Goal: Task Accomplishment & Management: Manage account settings

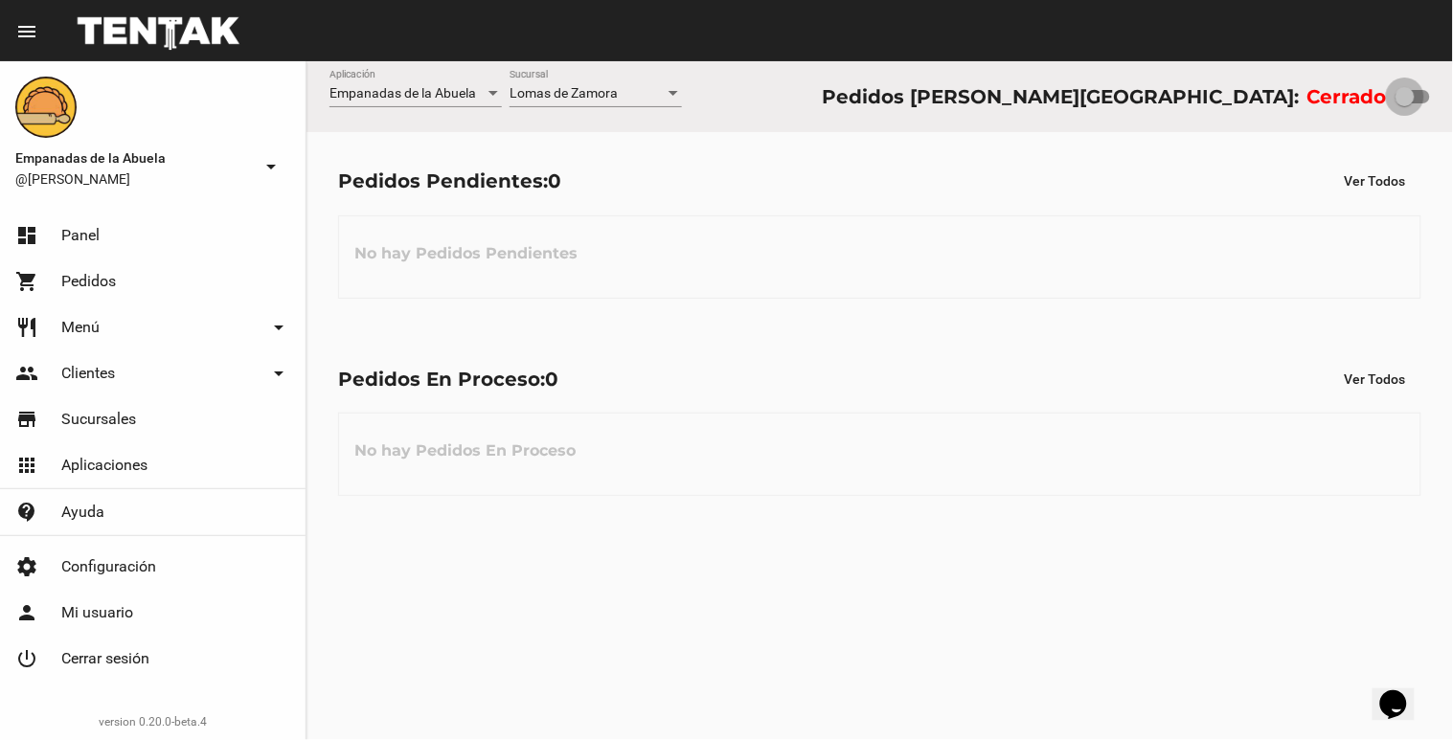
drag, startPoint x: 1411, startPoint y: 94, endPoint x: 1450, endPoint y: 79, distance: 42.2
click at [1452, 82] on div "Empanadas de la Abuela Aplicación [PERSON_NAME] [GEOGRAPHIC_DATA] Pedidos [PERS…" at bounding box center [879, 96] width 1146 height 71
checkbox input "true"
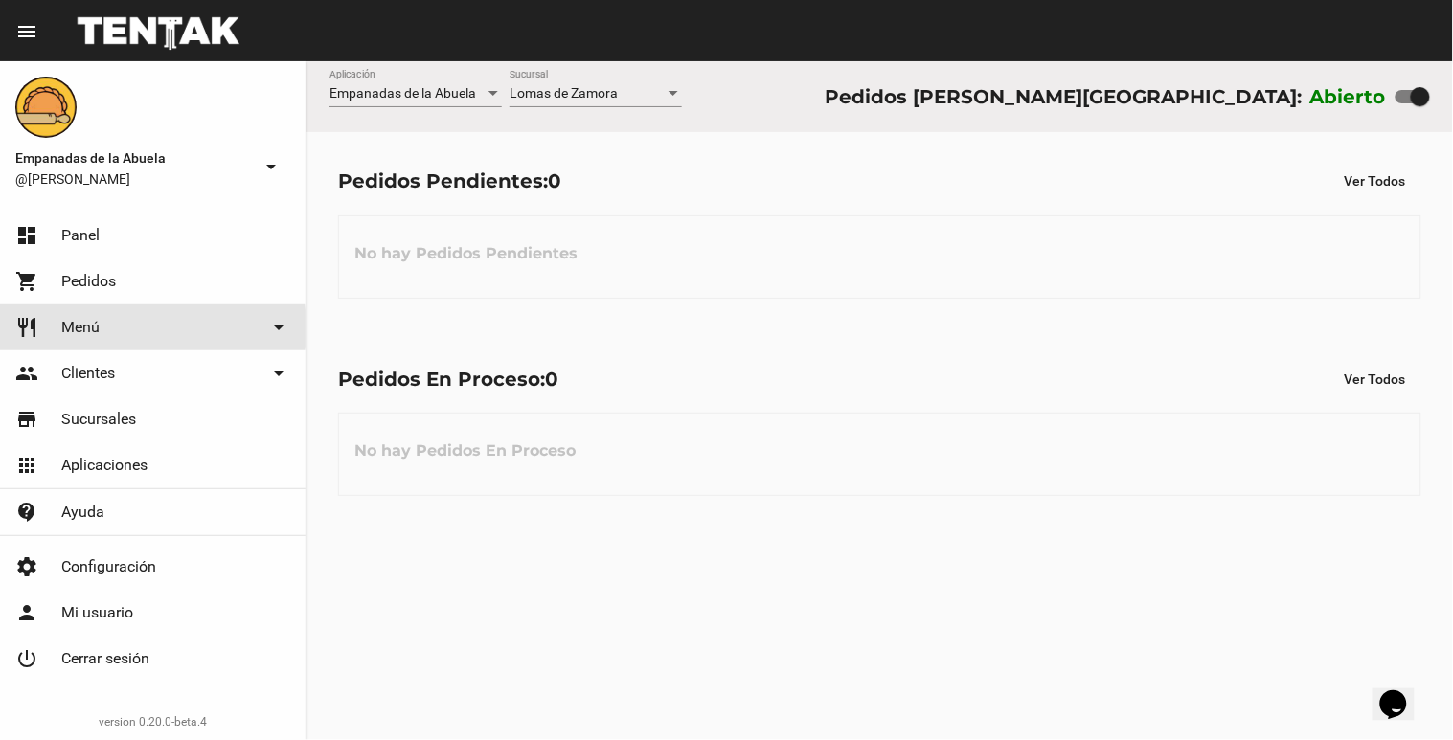
click at [106, 329] on link "restaurant Menú arrow_drop_down" at bounding box center [153, 328] width 306 height 46
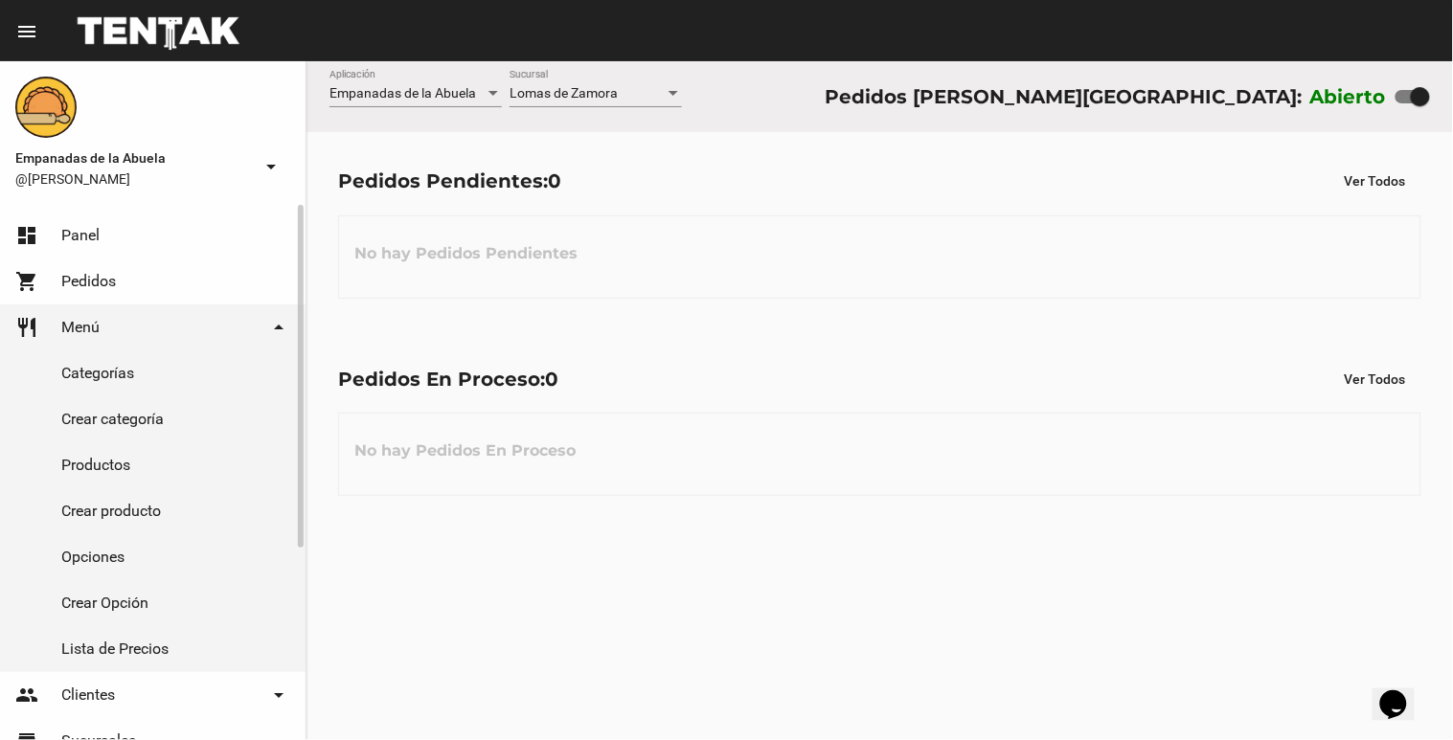
click at [270, 326] on mat-icon "arrow_drop_down" at bounding box center [278, 327] width 23 height 23
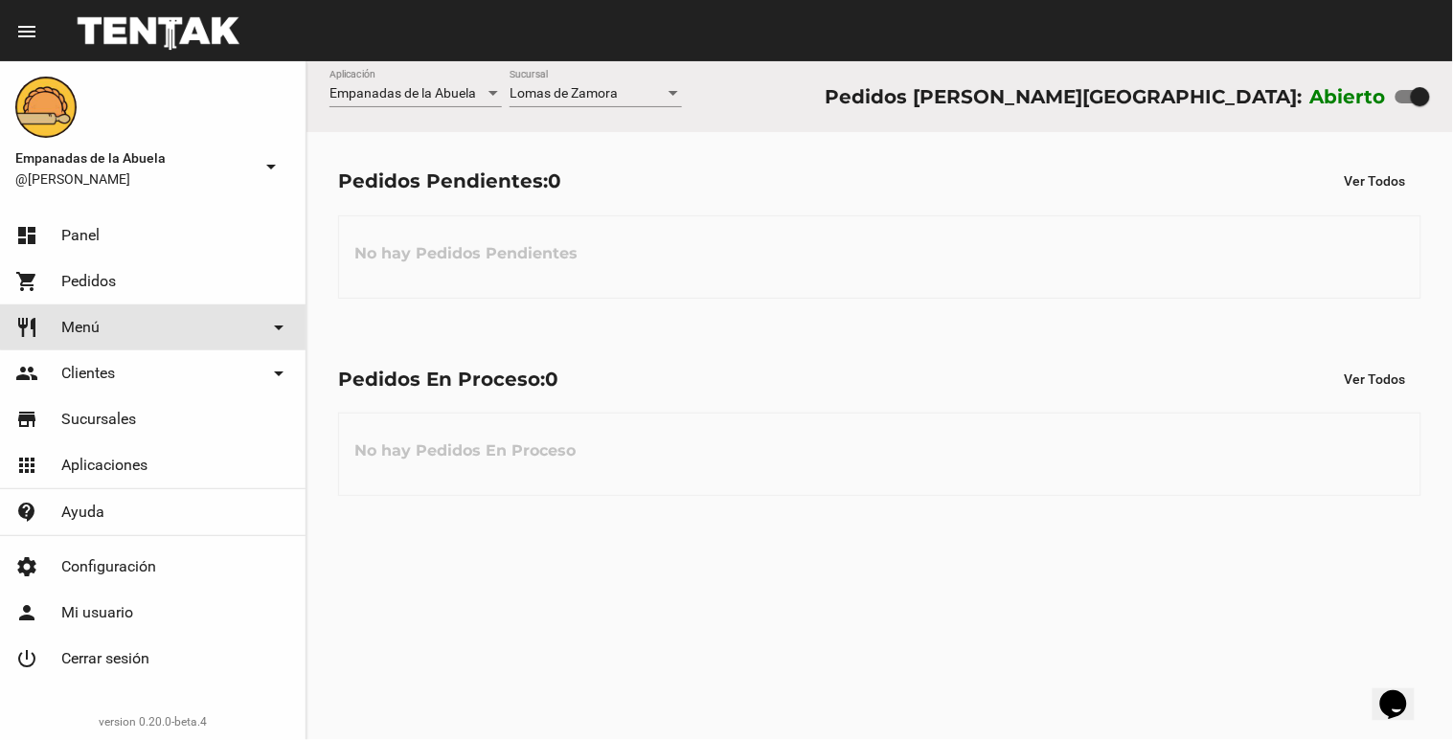
click at [274, 326] on mat-icon "arrow_drop_down" at bounding box center [278, 327] width 23 height 23
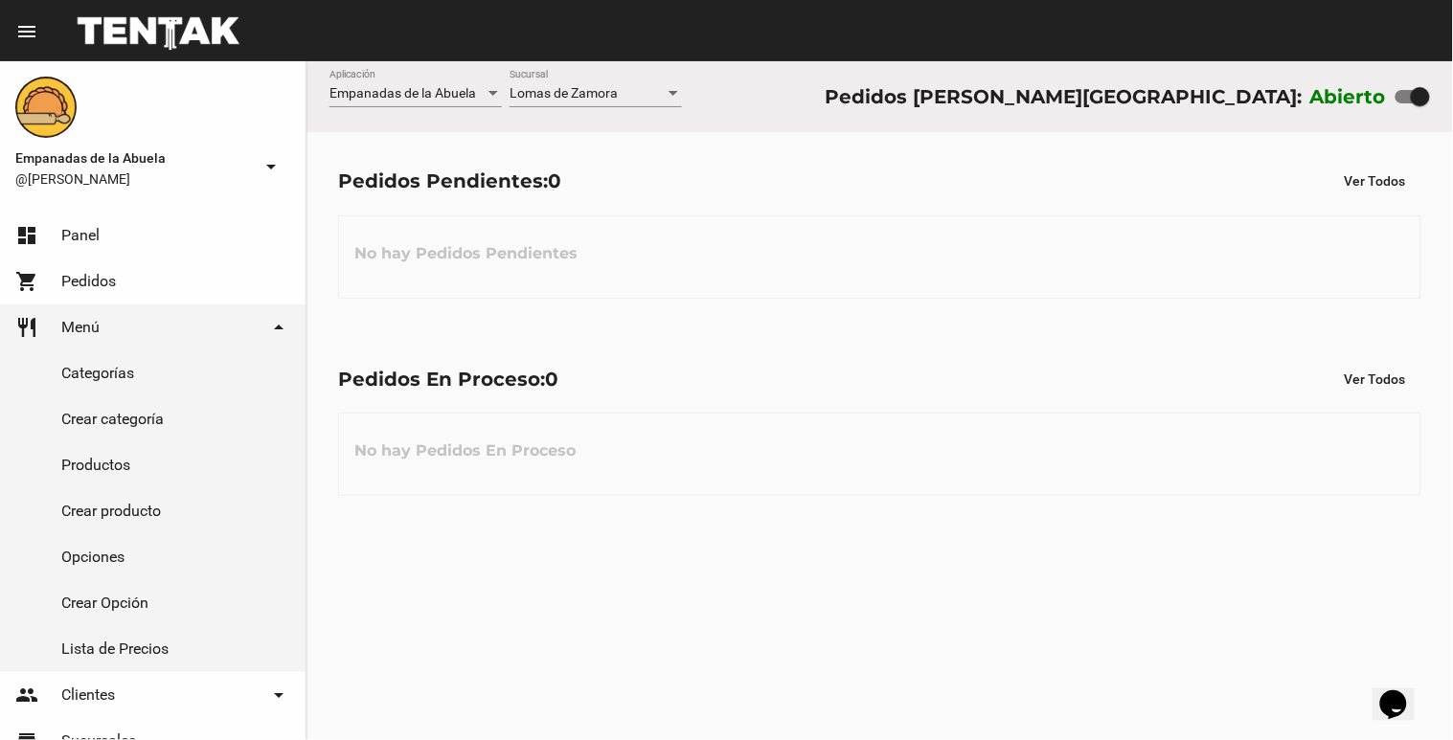
click at [673, 92] on div at bounding box center [674, 93] width 10 height 5
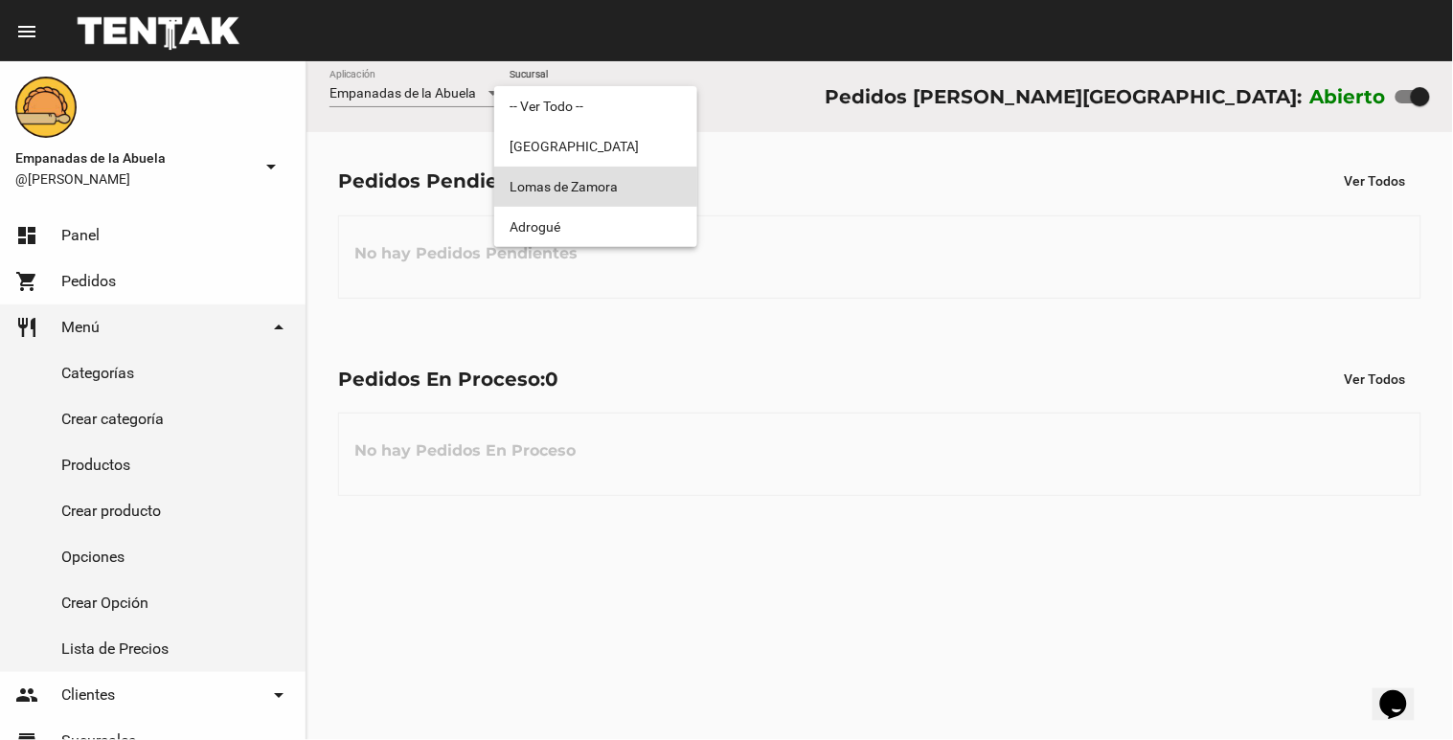
drag, startPoint x: 643, startPoint y: 180, endPoint x: 652, endPoint y: 186, distance: 11.2
click at [646, 185] on span "Lomas de Zamora" at bounding box center [596, 187] width 172 height 40
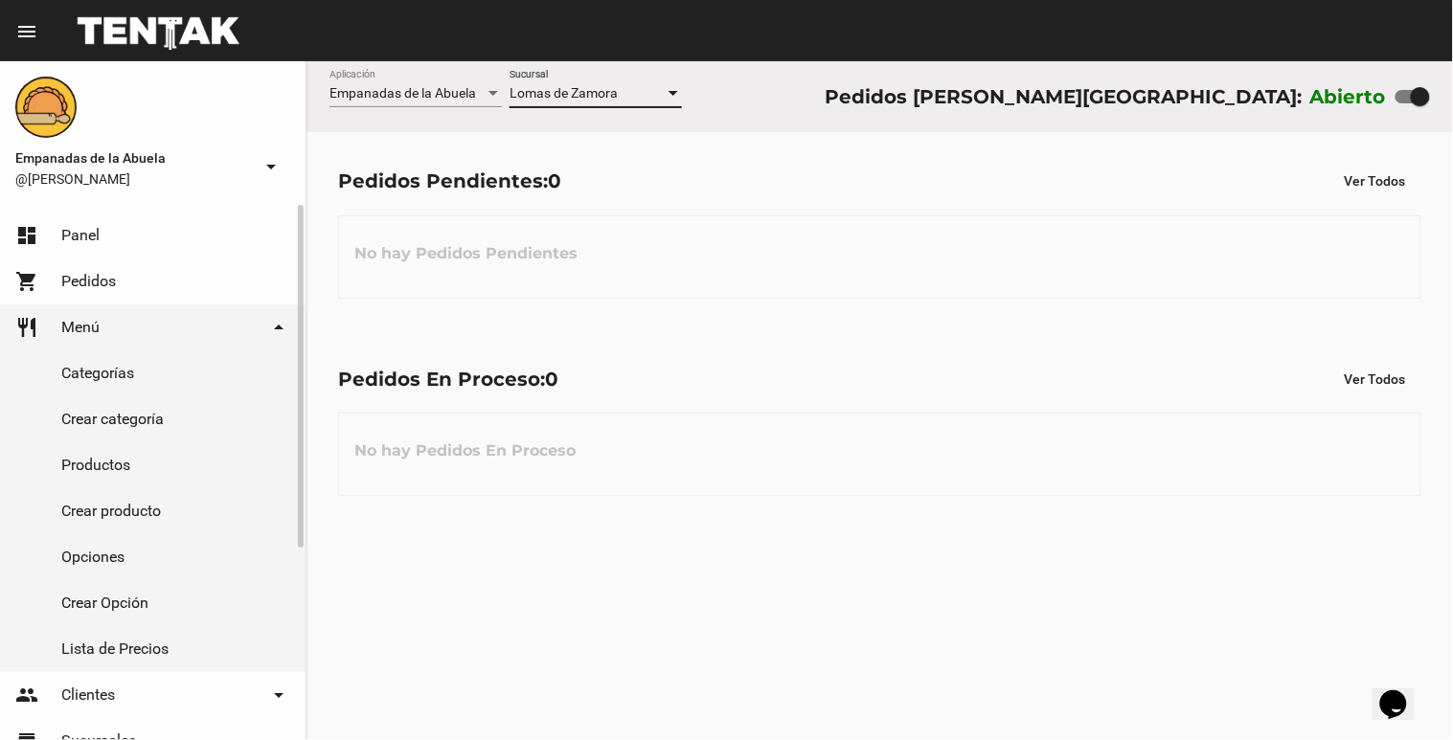
drag, startPoint x: 227, startPoint y: 328, endPoint x: 245, endPoint y: 322, distance: 19.1
click at [230, 329] on link "restaurant Menú arrow_drop_down" at bounding box center [153, 328] width 306 height 46
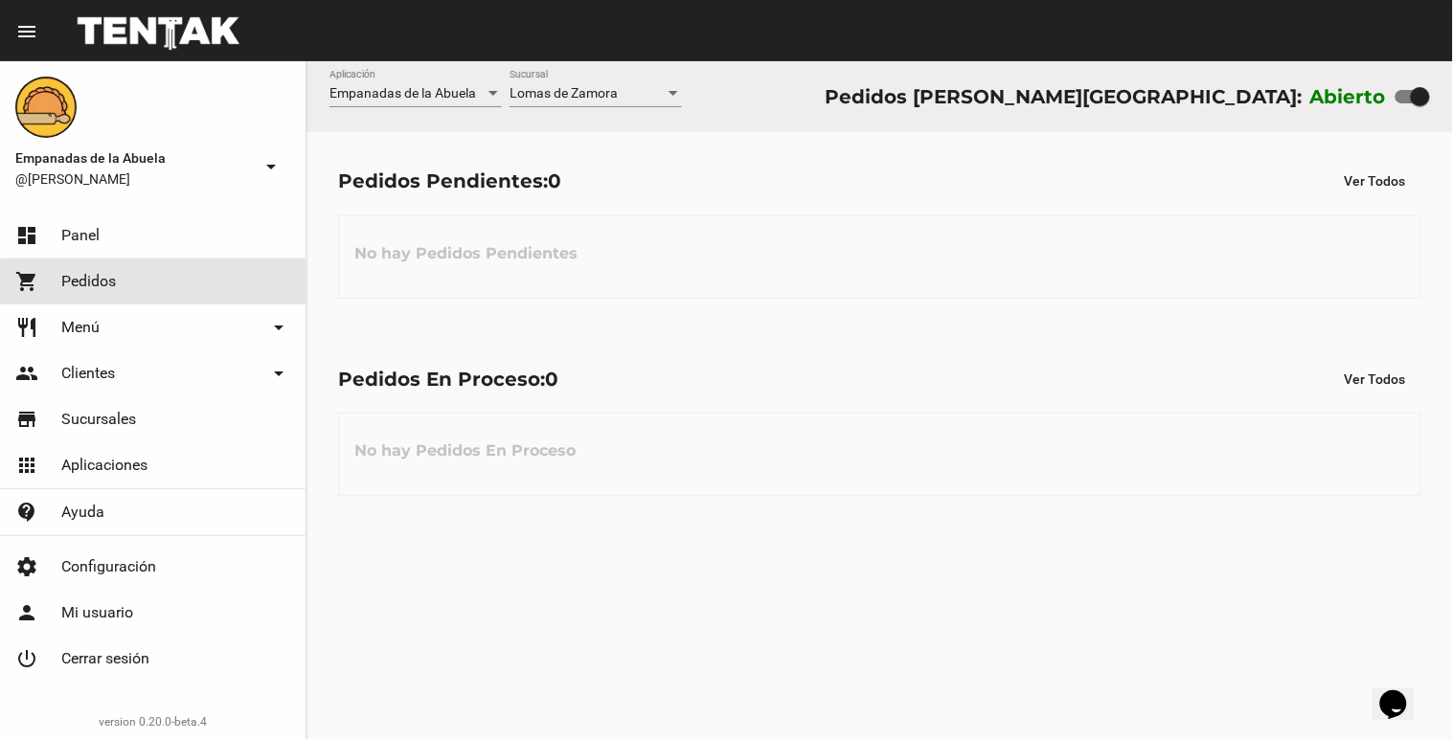
click at [221, 282] on link "shopping_cart Pedidos" at bounding box center [153, 282] width 306 height 46
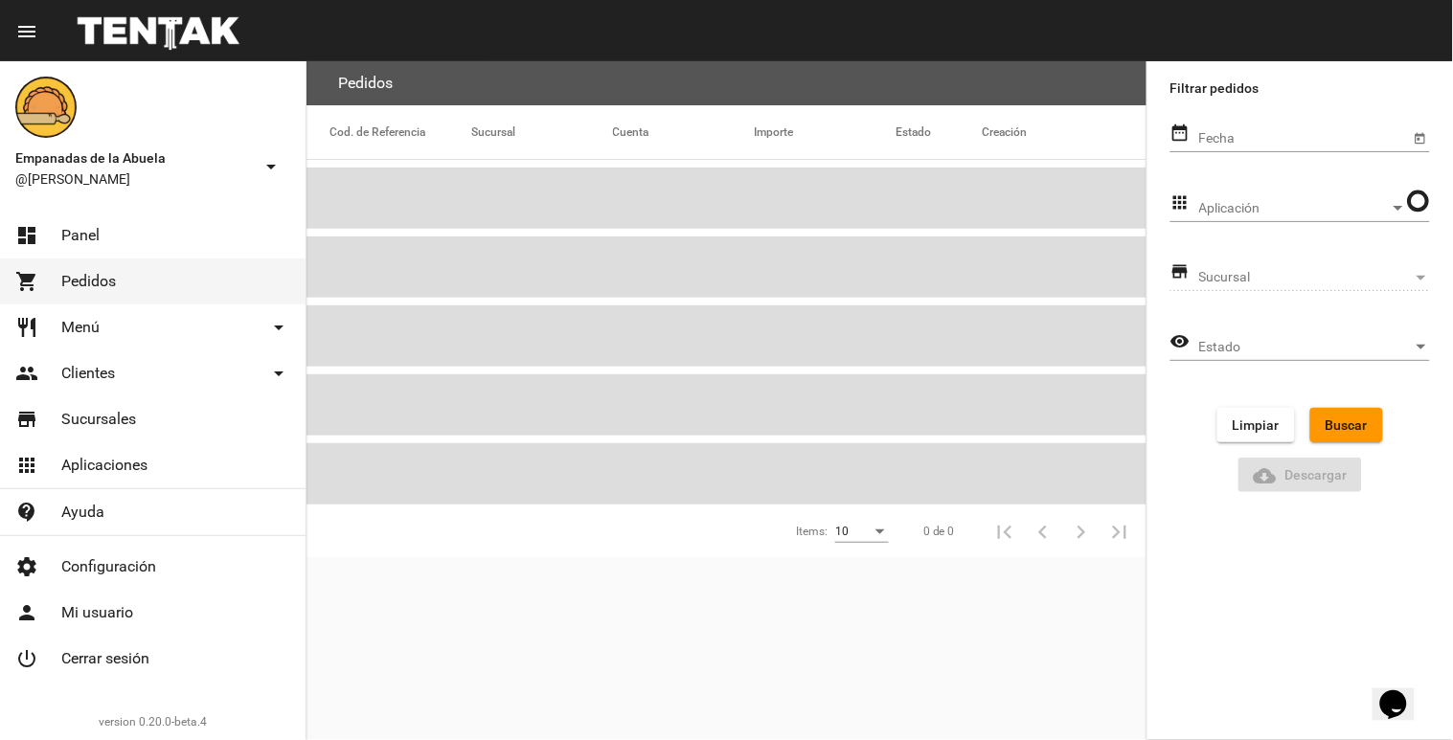
click at [249, 237] on link "dashboard Panel" at bounding box center [153, 236] width 306 height 46
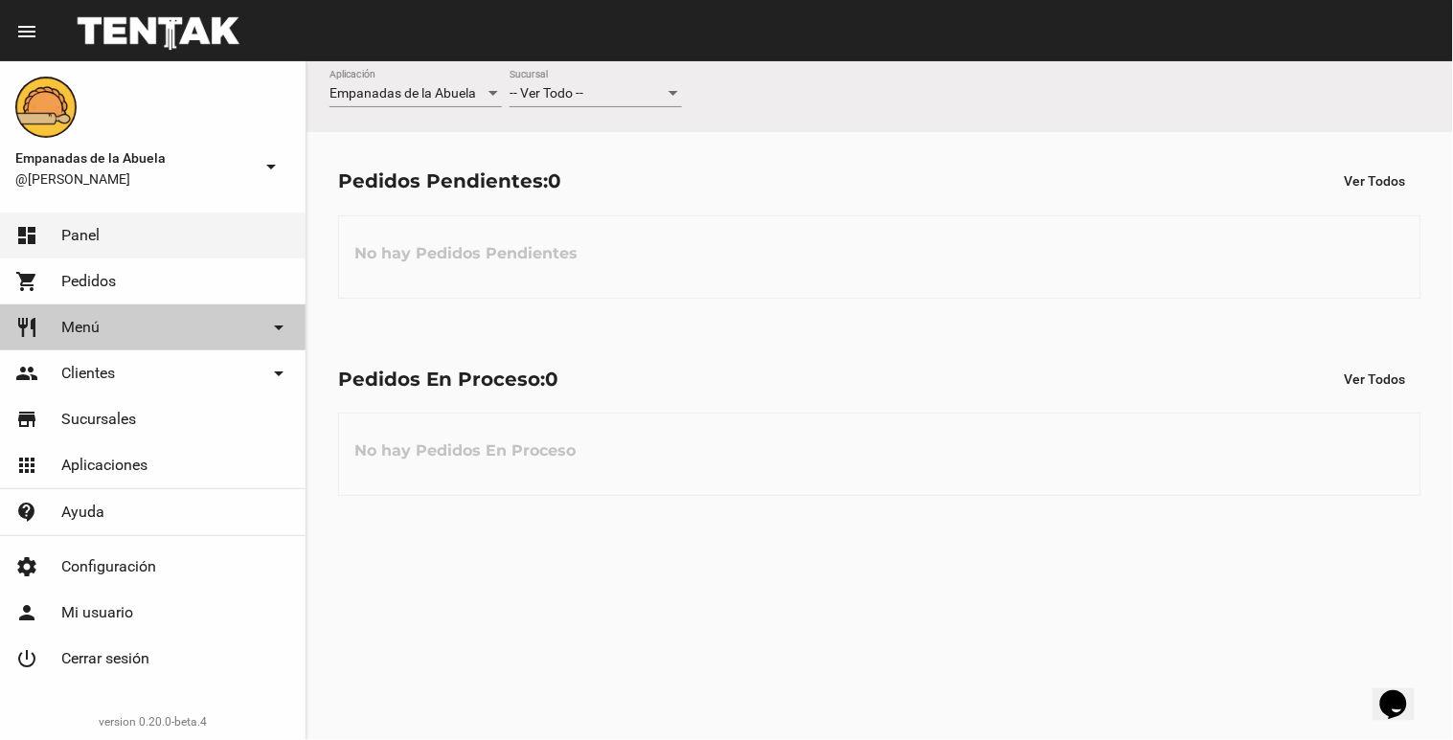
click at [196, 331] on link "restaurant Menú arrow_drop_down" at bounding box center [153, 328] width 306 height 46
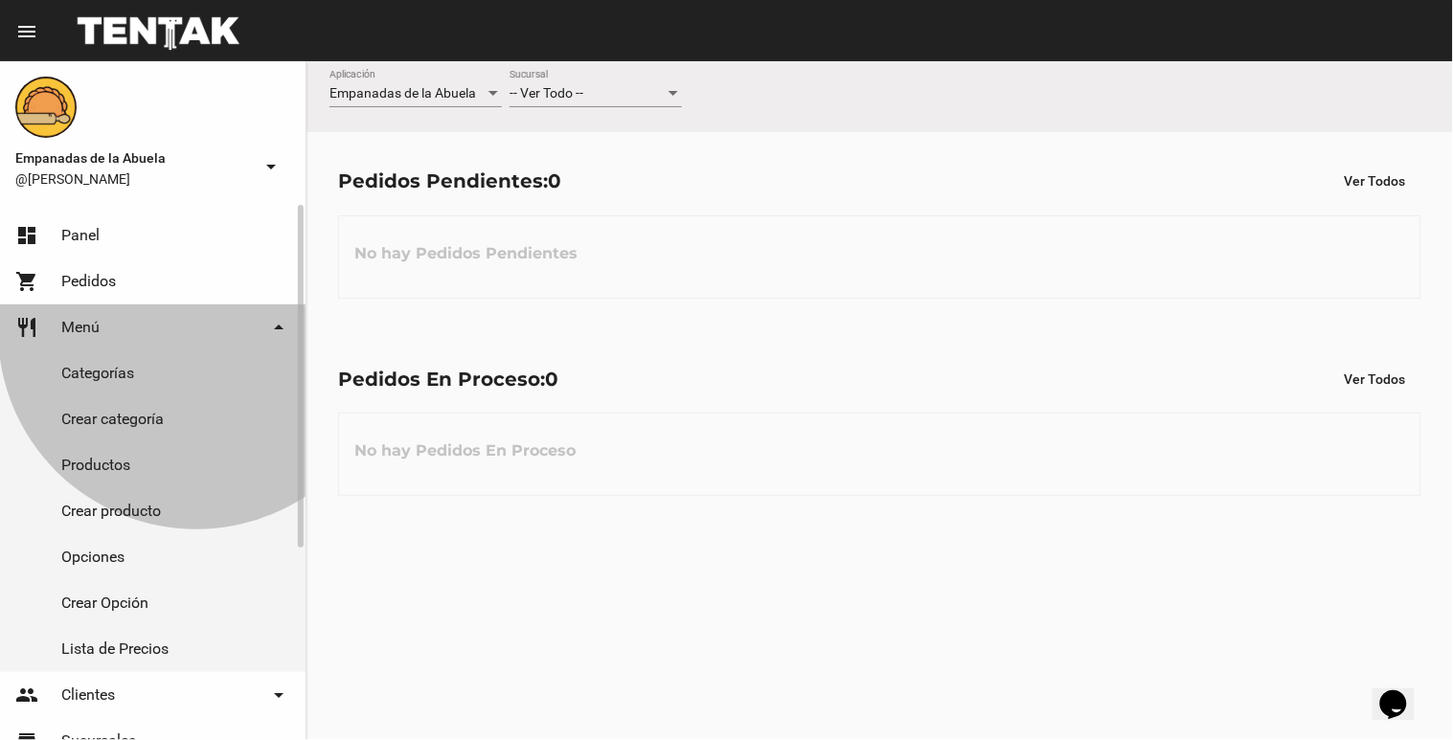
click at [196, 331] on link "restaurant Menú arrow_drop_down" at bounding box center [153, 328] width 306 height 46
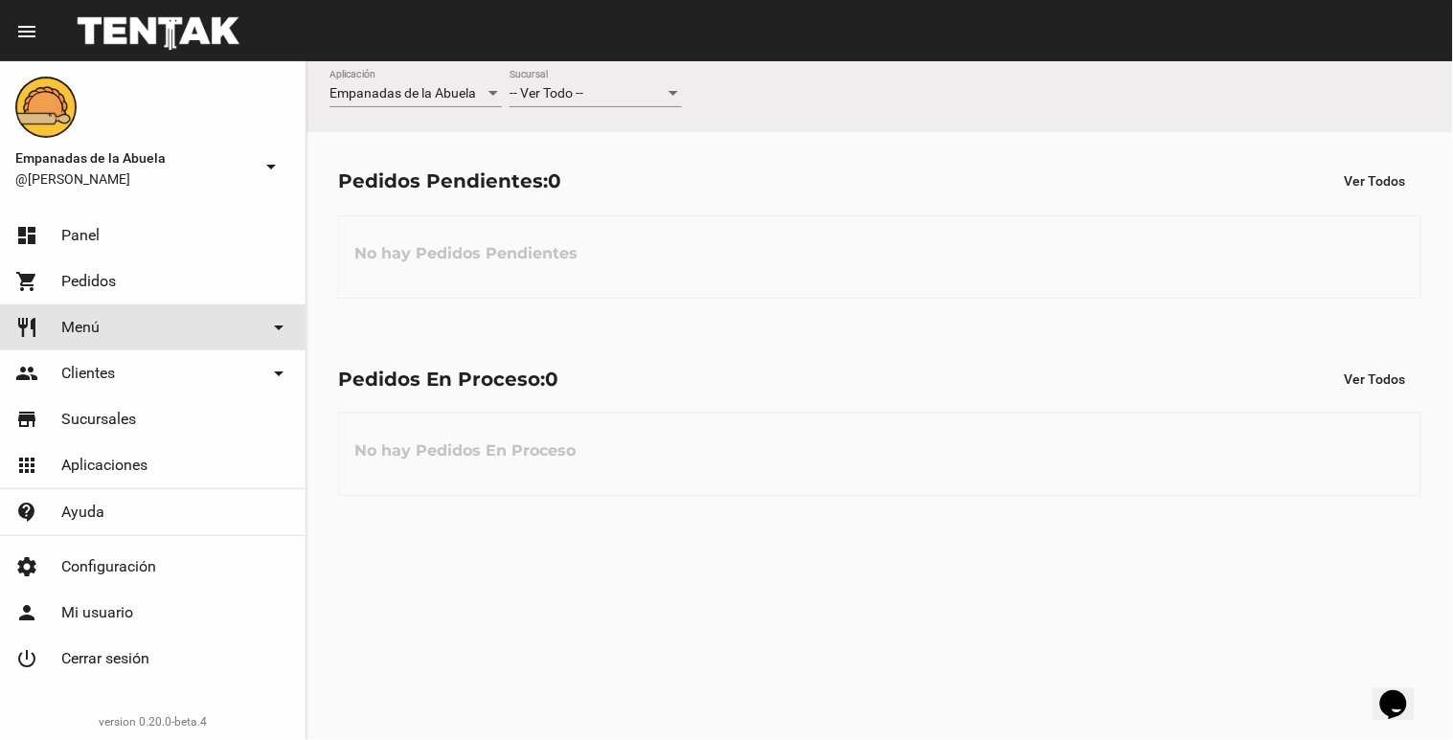
drag, startPoint x: 216, startPoint y: 335, endPoint x: 227, endPoint y: 331, distance: 11.2
click at [217, 335] on link "restaurant Menú arrow_drop_down" at bounding box center [153, 328] width 306 height 46
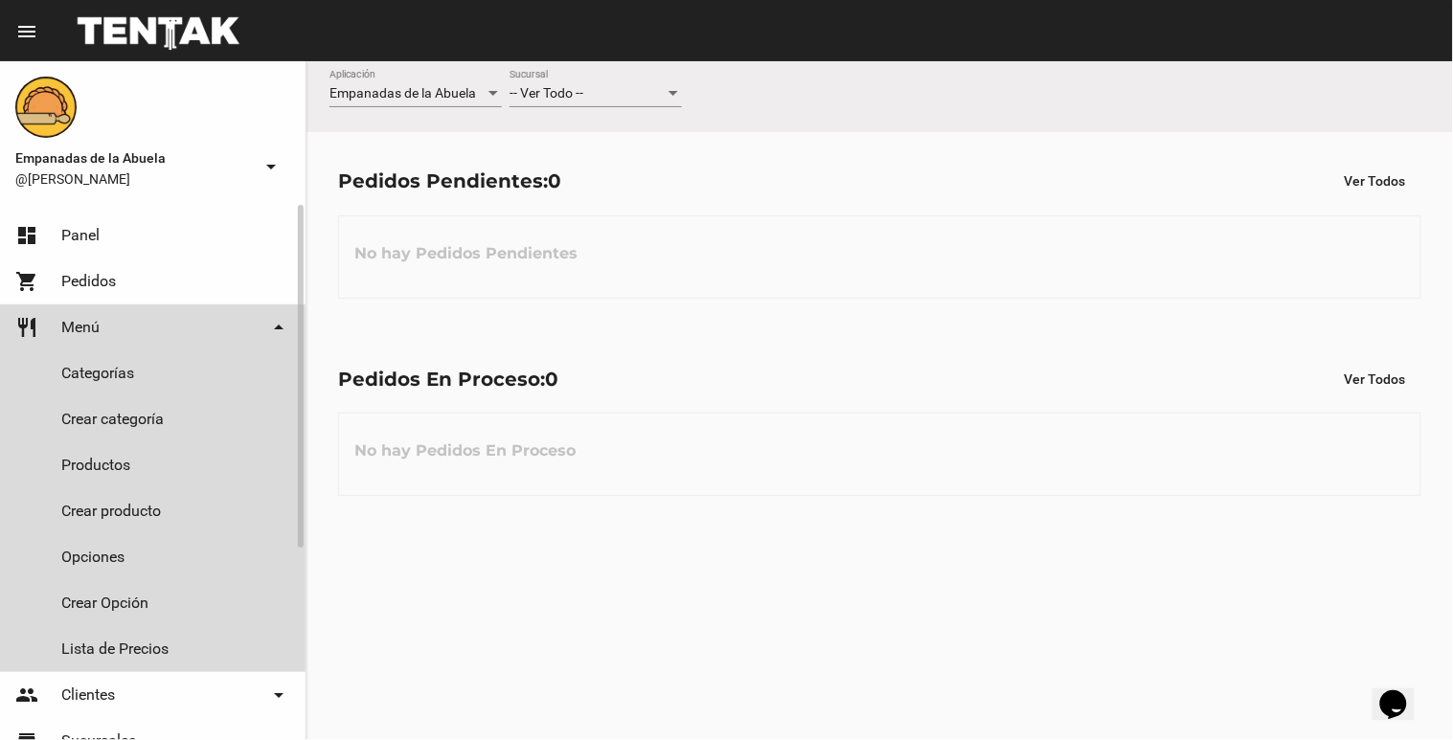
click at [242, 327] on link "restaurant Menú arrow_drop_down" at bounding box center [153, 328] width 306 height 46
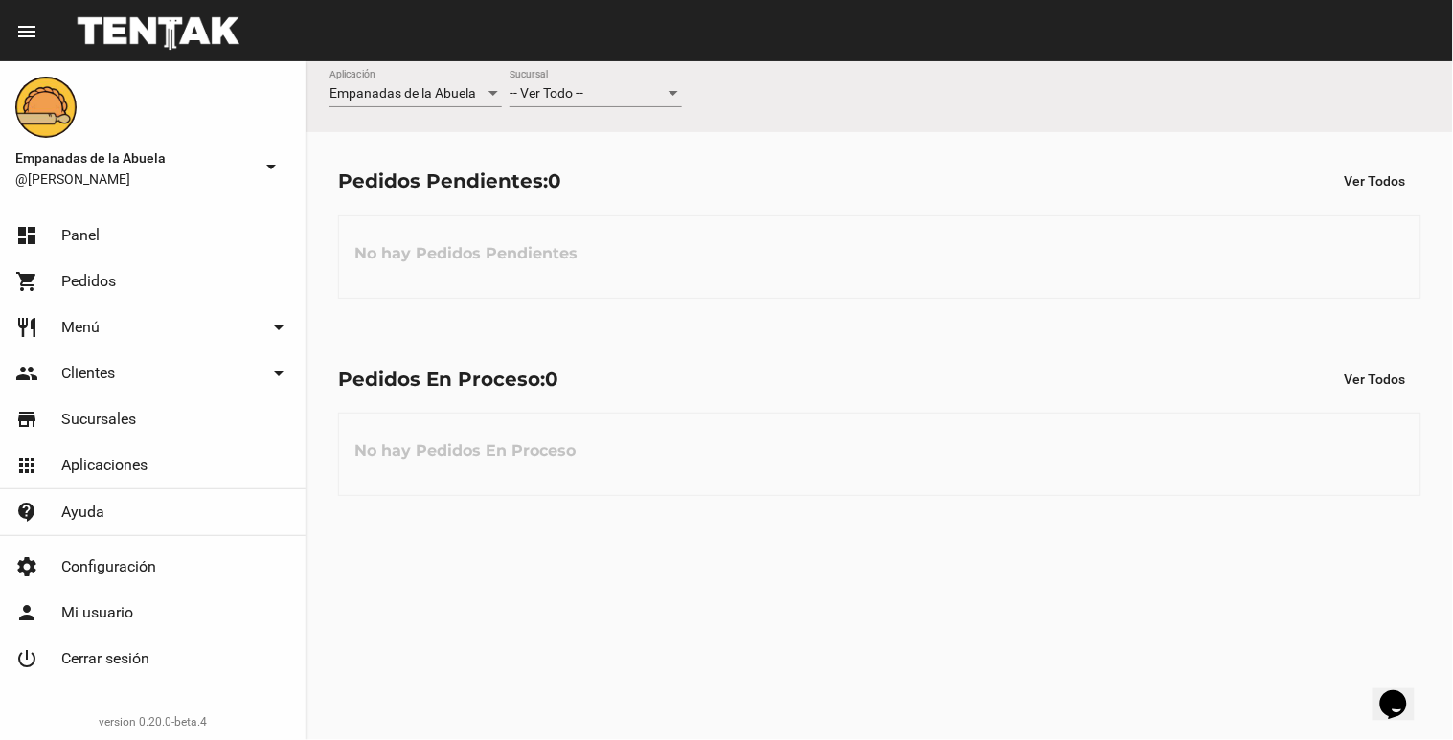
click at [666, 88] on div at bounding box center [673, 93] width 17 height 15
click at [625, 175] on span "Lomas de Zamora" at bounding box center [596, 174] width 172 height 40
